Goal: Use online tool/utility

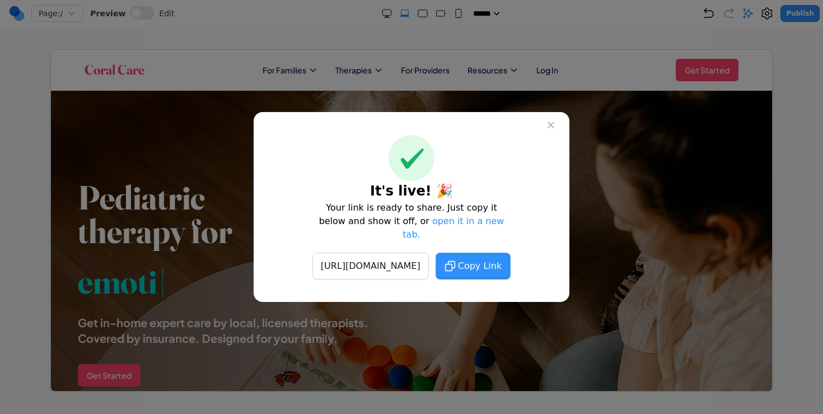
click at [551, 130] on icon at bounding box center [550, 124] width 11 height 11
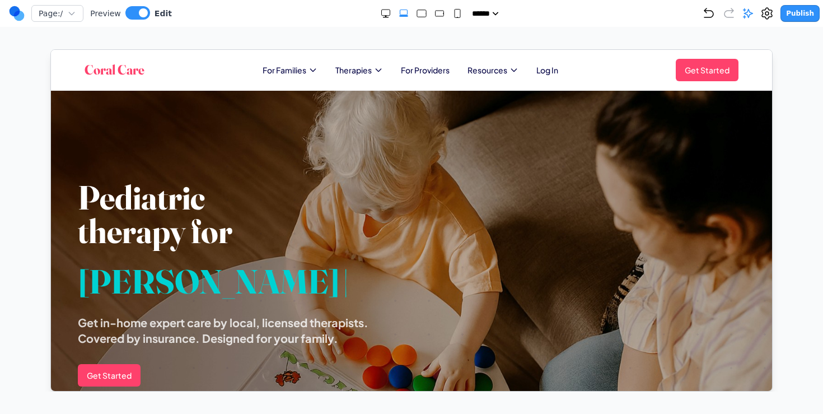
scroll to position [289, 0]
